Goal: Transaction & Acquisition: Purchase product/service

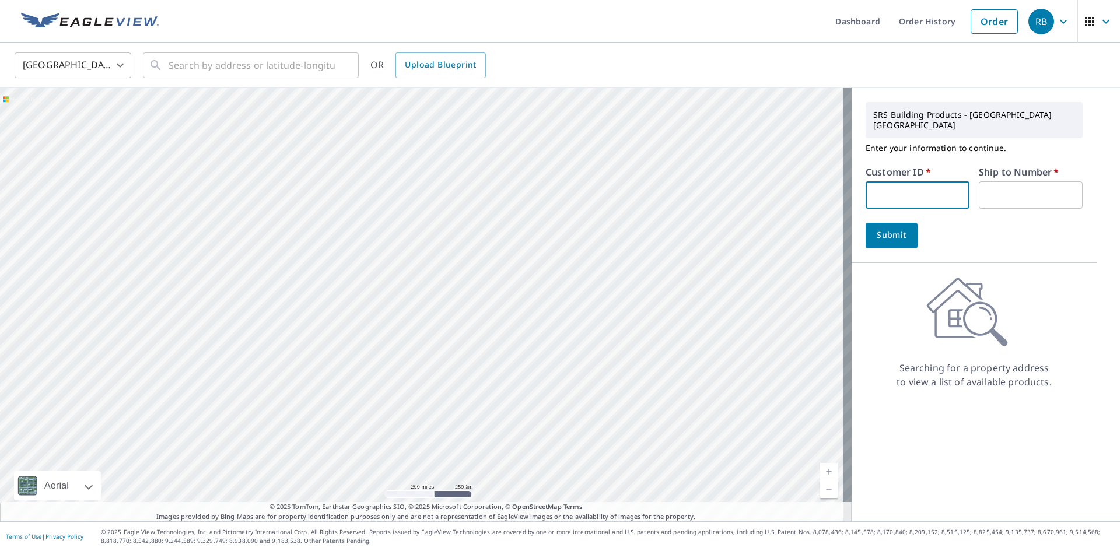
click at [923, 182] on input "text" at bounding box center [917, 194] width 104 height 27
type input "ISA322"
click at [1005, 181] on input "text" at bounding box center [1031, 194] width 104 height 27
type input "1"
click at [875, 236] on button "Submit" at bounding box center [891, 236] width 52 height 26
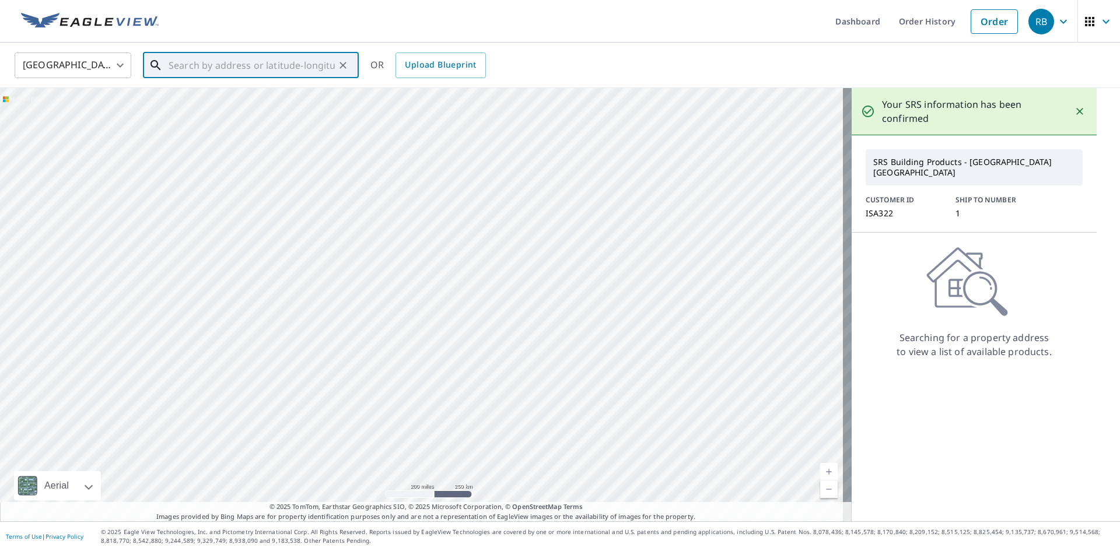
click at [218, 68] on input "text" at bounding box center [252, 65] width 166 height 33
type input "s"
click at [206, 99] on span "[STREET_ADDRESS][PERSON_NAME]" at bounding box center [257, 99] width 183 height 14
type input "[STREET_ADDRESS][PERSON_NAME]"
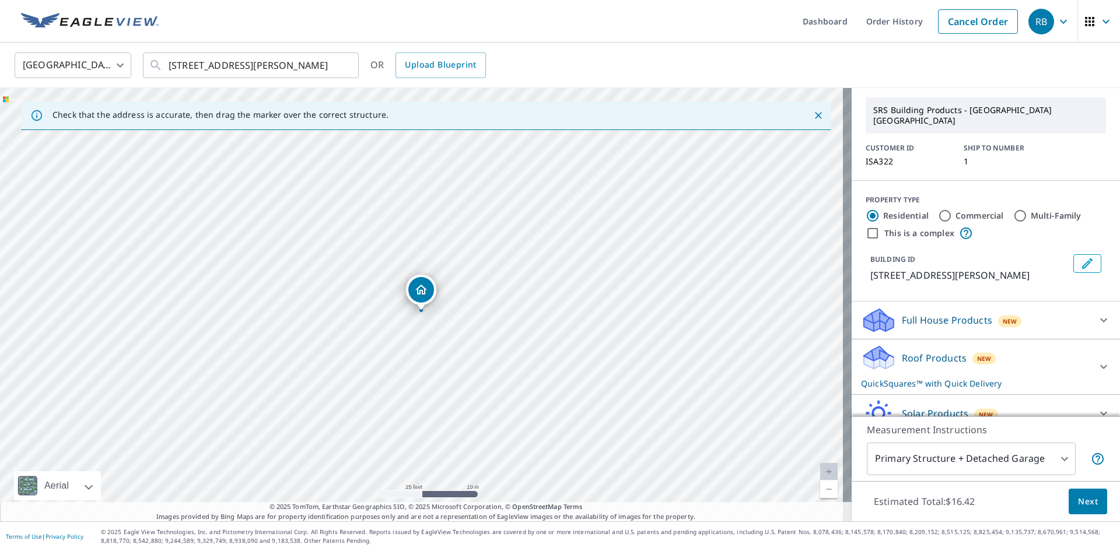
scroll to position [82, 0]
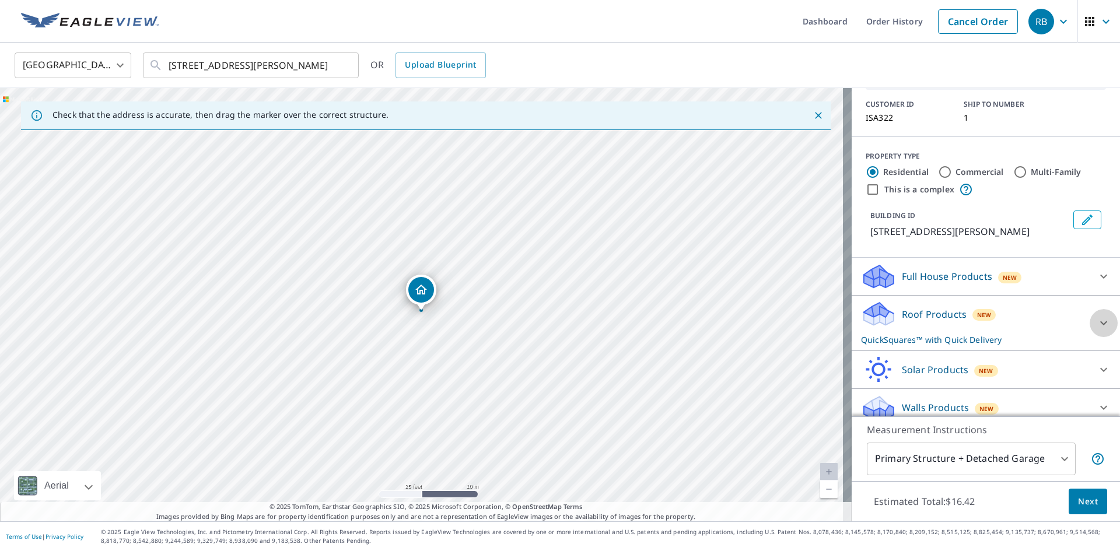
click at [1096, 316] on icon at bounding box center [1103, 323] width 14 height 14
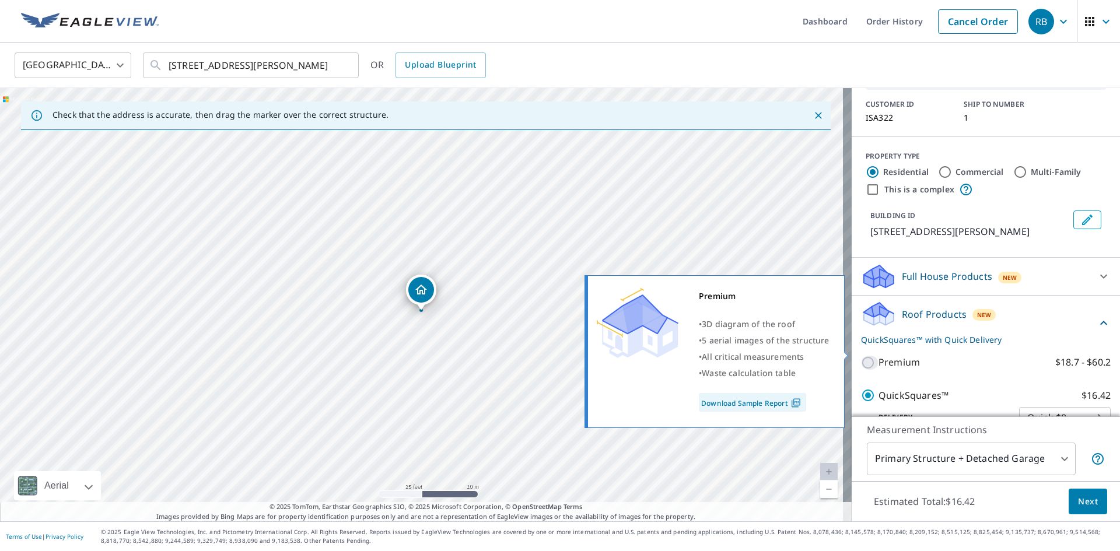
click at [861, 356] on input "Premium $18.7 - $60.2" at bounding box center [869, 363] width 17 height 14
checkbox input "true"
checkbox input "false"
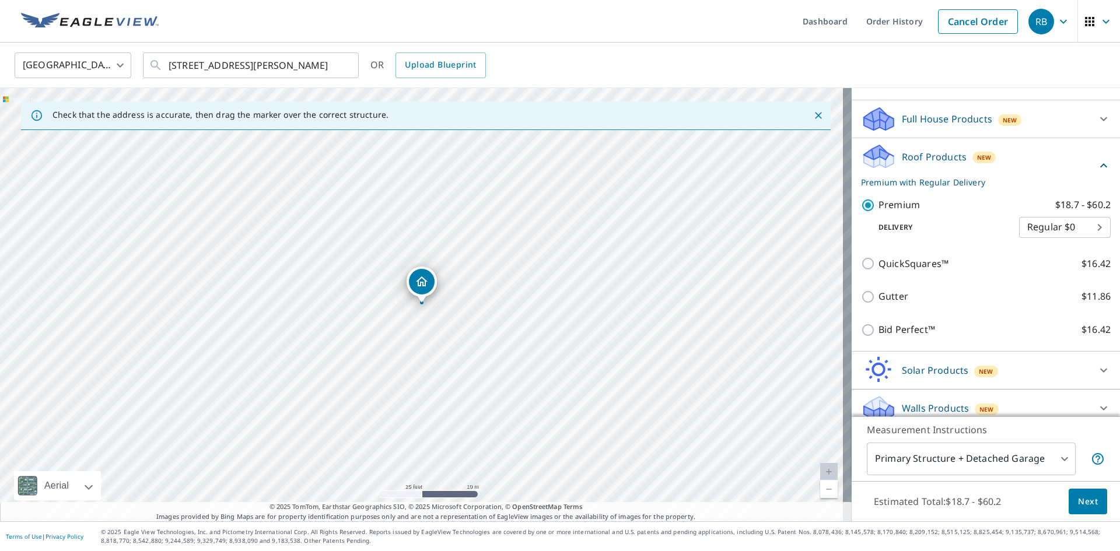
scroll to position [240, 0]
click at [1081, 507] on span "Next" at bounding box center [1088, 502] width 20 height 15
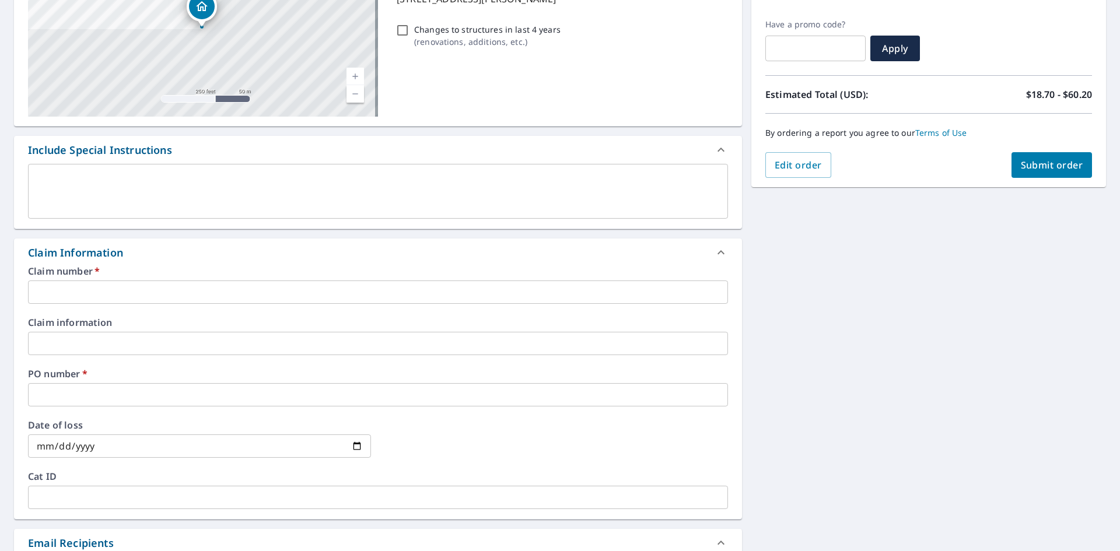
scroll to position [233, 0]
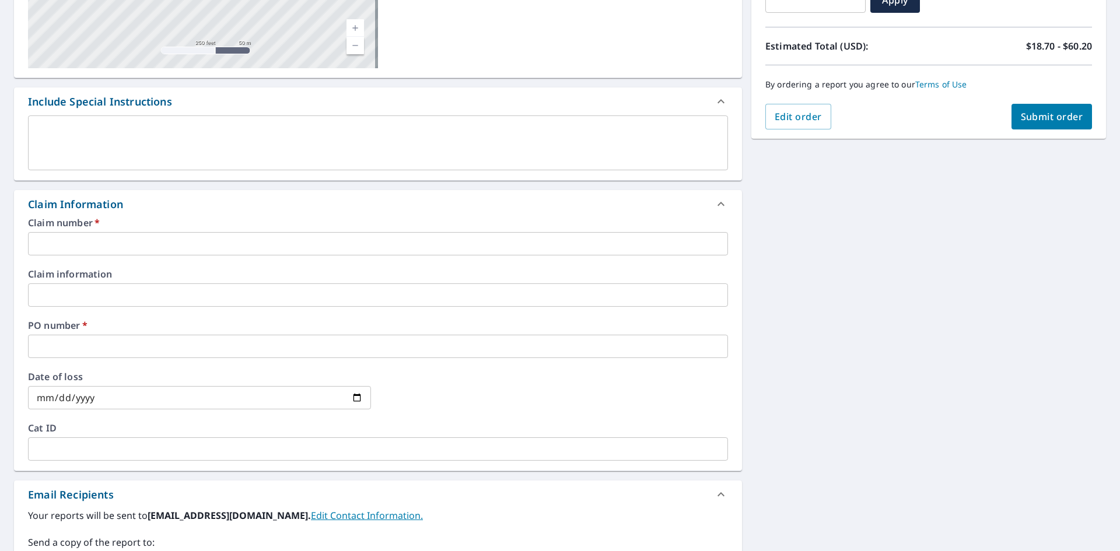
click at [105, 234] on input "text" at bounding box center [378, 243] width 700 height 23
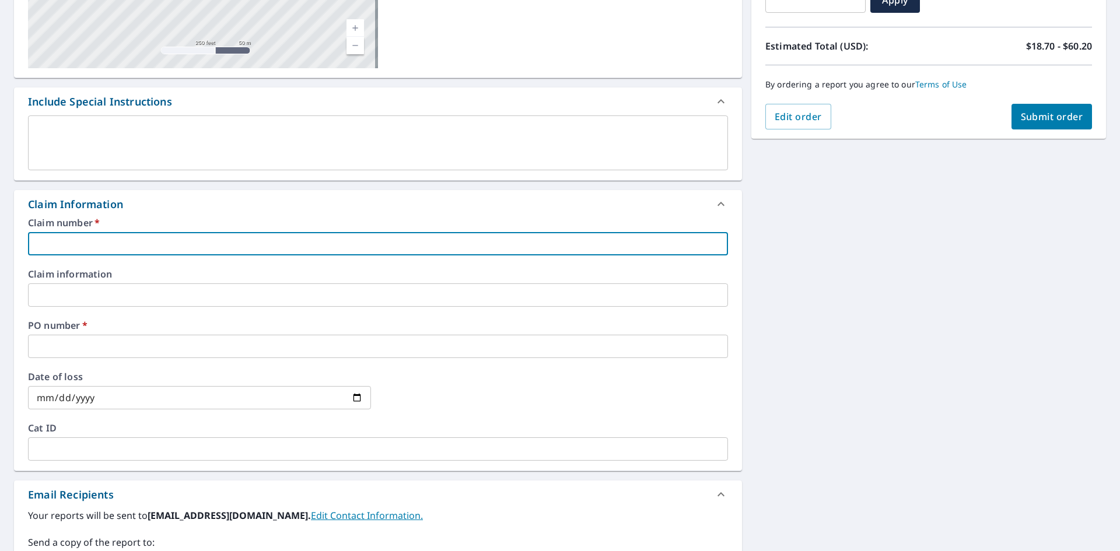
type input "1"
click at [100, 287] on input "text" at bounding box center [378, 294] width 700 height 23
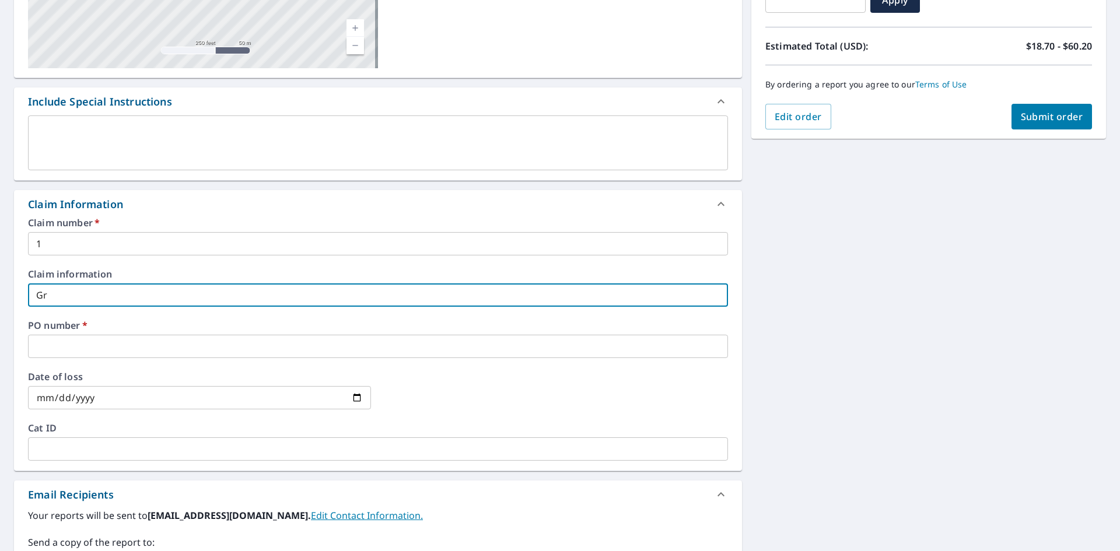
type input "G"
type input "N"
click at [116, 356] on input "text" at bounding box center [378, 346] width 700 height 23
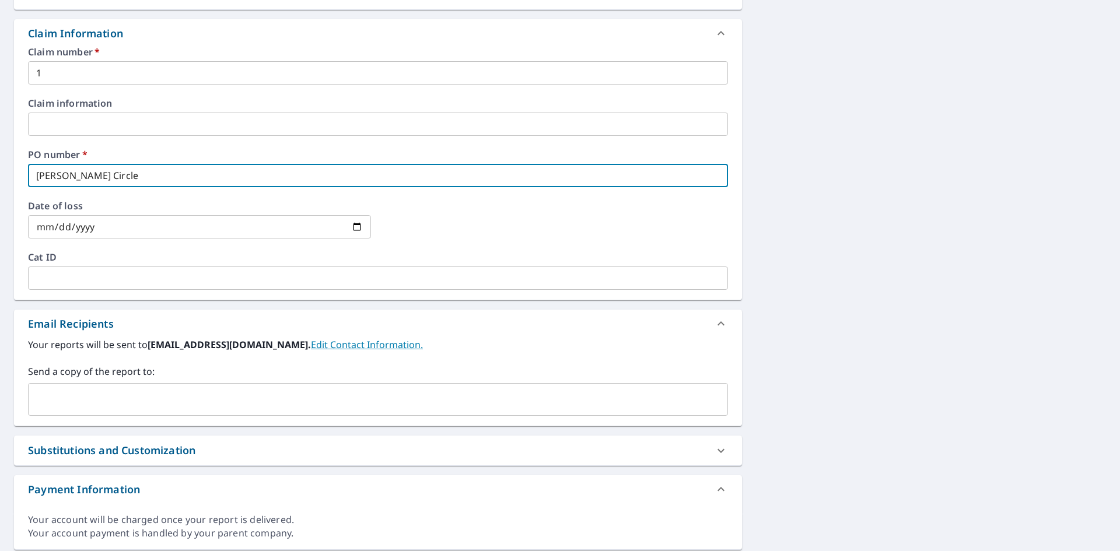
scroll to position [442, 0]
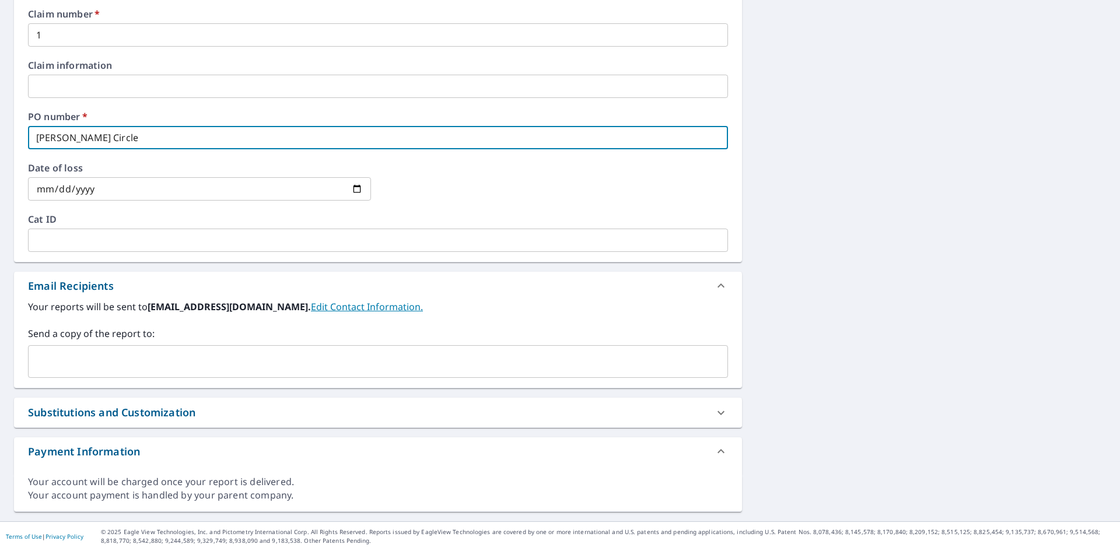
type input "[PERSON_NAME] Circle"
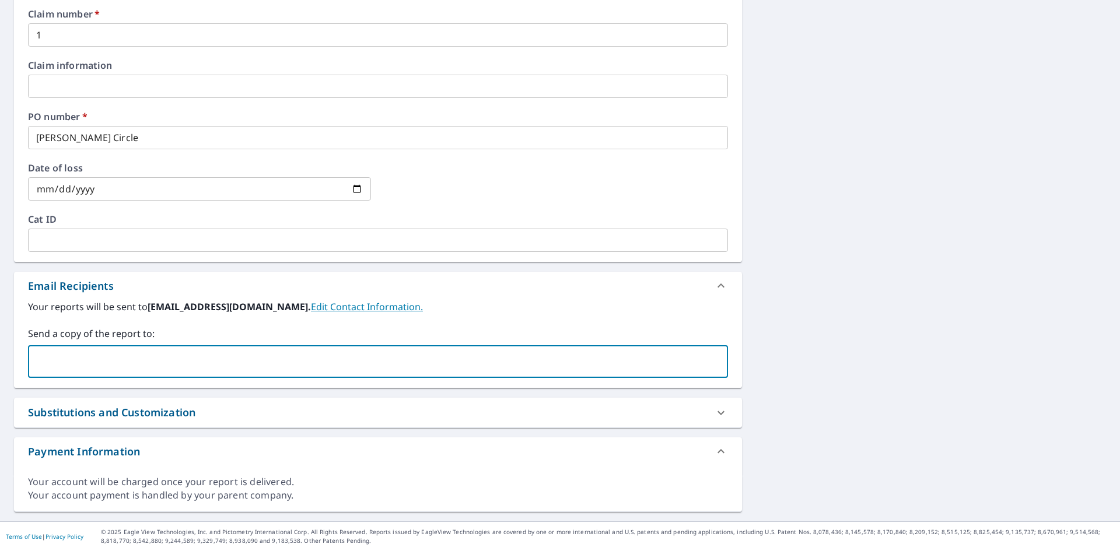
click at [87, 360] on input "text" at bounding box center [369, 361] width 672 height 22
paste input "[PERSON_NAME][EMAIL_ADDRESS][PERSON_NAME][DOMAIN_NAME]"
type input "[PERSON_NAME][EMAIL_ADDRESS][PERSON_NAME][DOMAIN_NAME]"
type input "[PERSON_NAME]@[PERSON_NAME]"
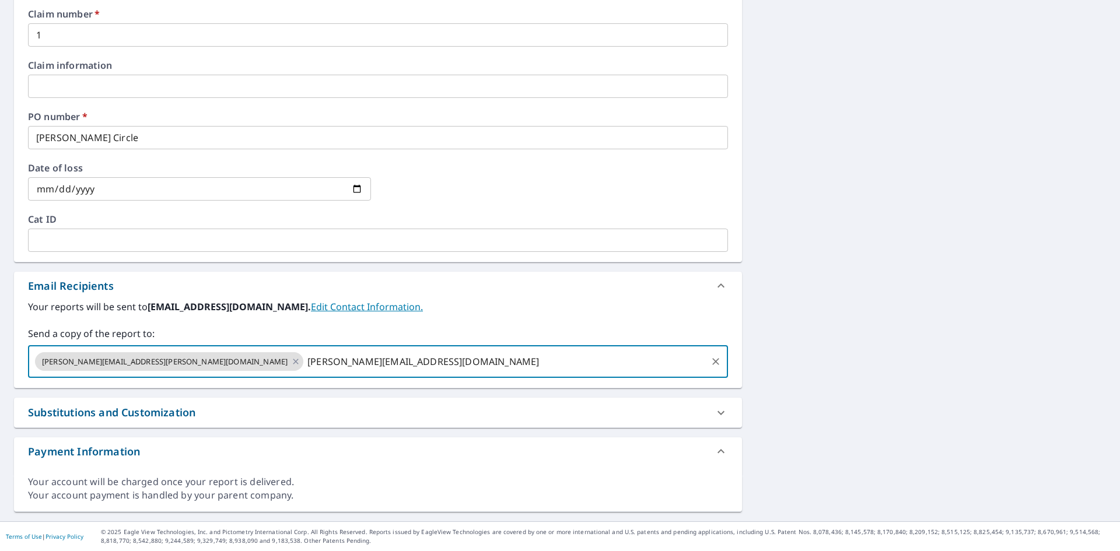
type input "[PERSON_NAME][EMAIL_ADDRESS][DOMAIN_NAME]"
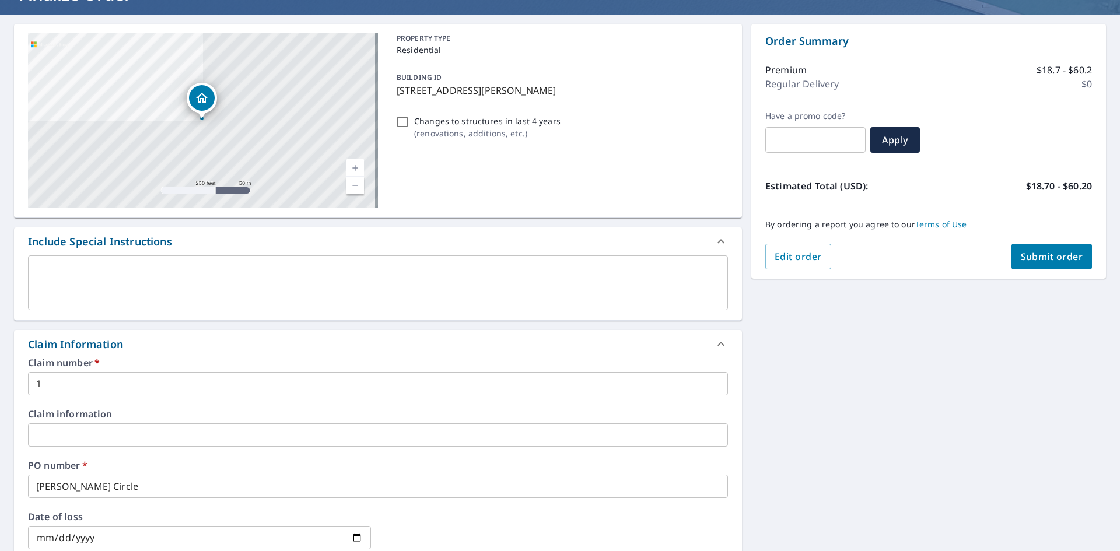
scroll to position [92, 0]
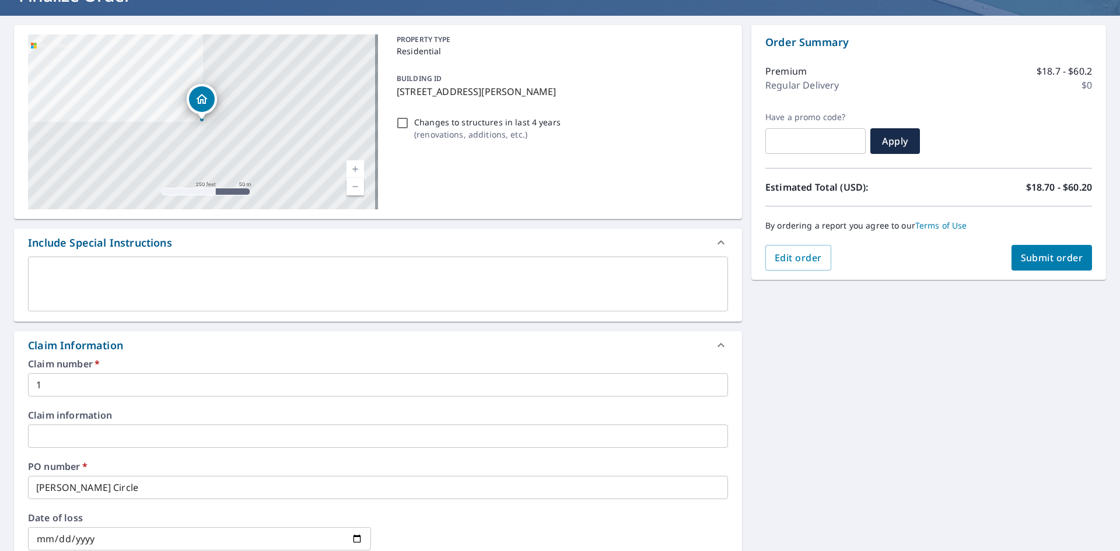
click at [1028, 258] on span "Submit order" at bounding box center [1052, 257] width 62 height 13
